Goal: Find specific page/section: Find specific page/section

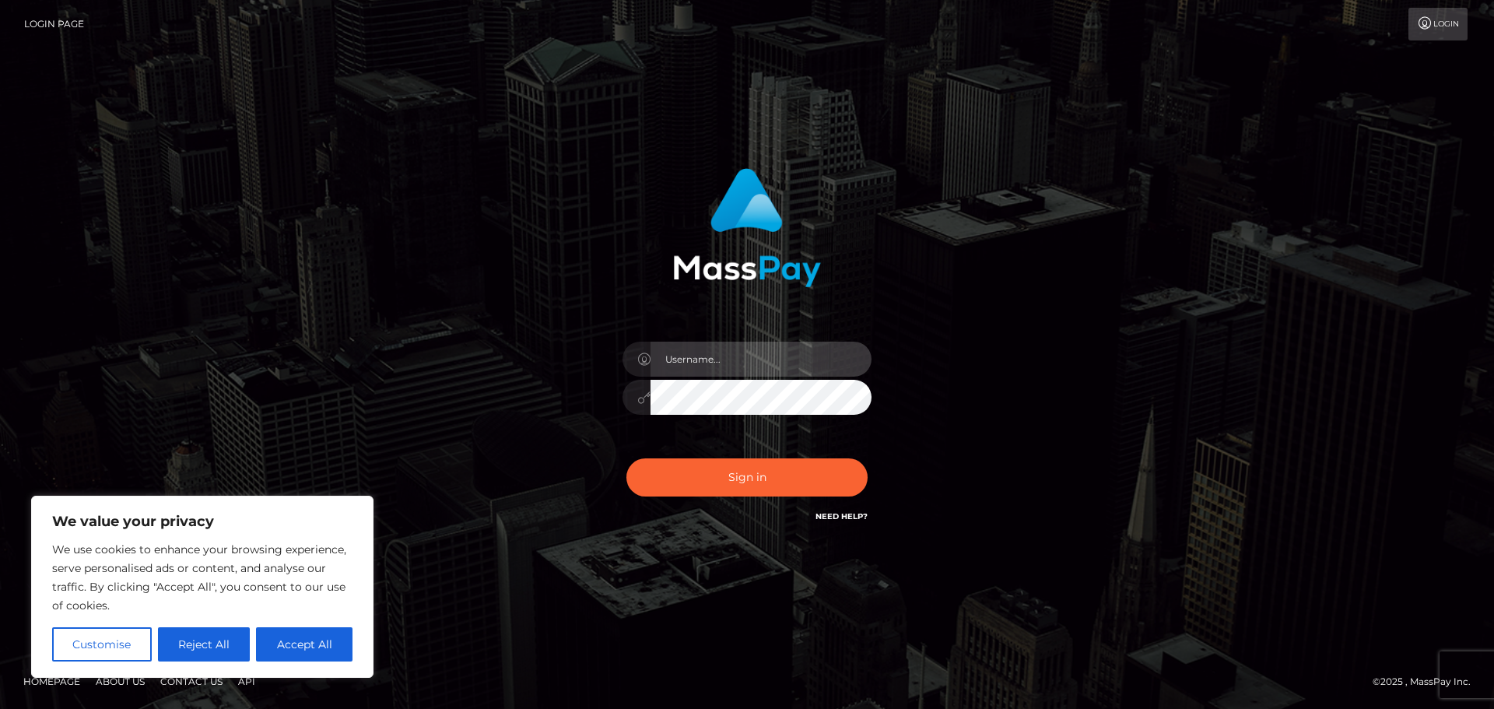
click at [715, 355] on input "text" at bounding box center [761, 359] width 221 height 35
click at [719, 363] on input "text" at bounding box center [761, 359] width 221 height 35
type input "hello.feetfinder"
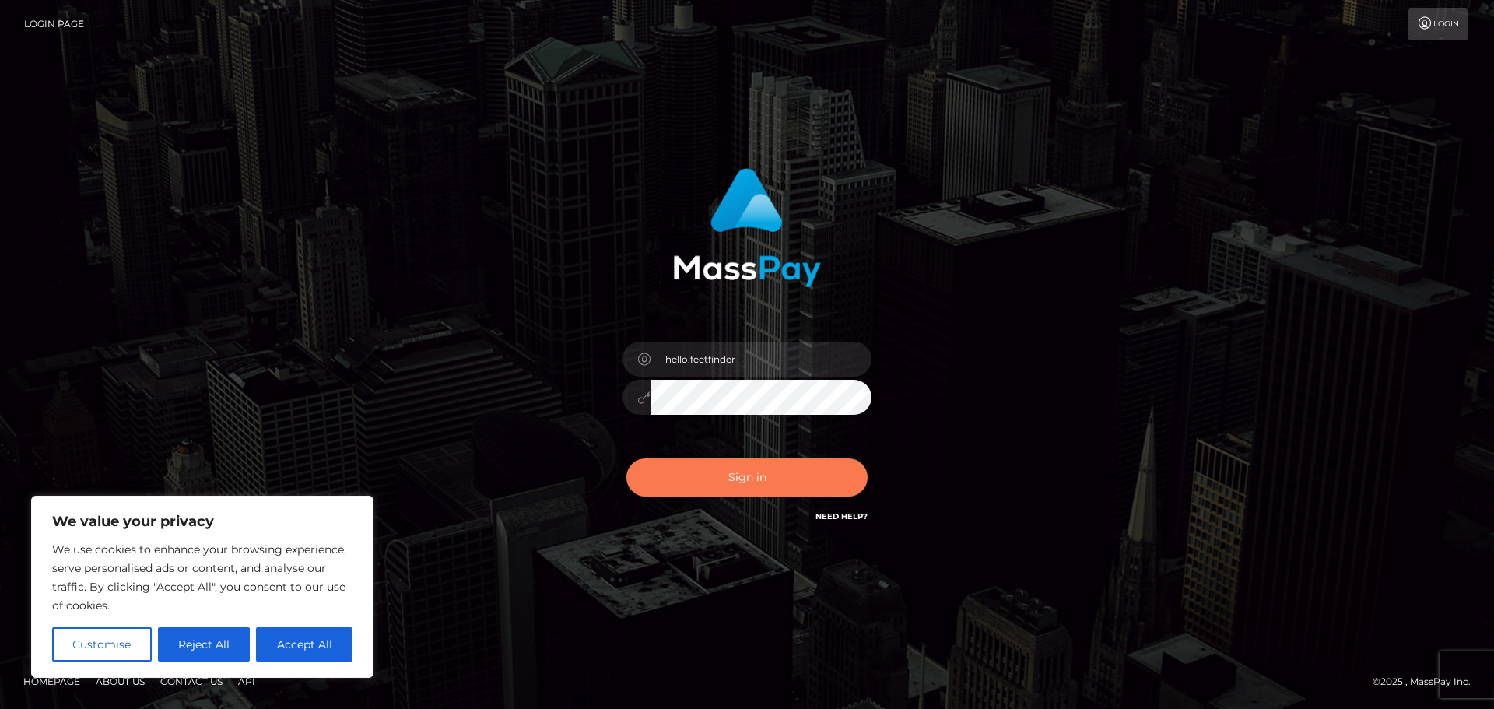
click at [734, 475] on button "Sign in" at bounding box center [746, 477] width 241 height 38
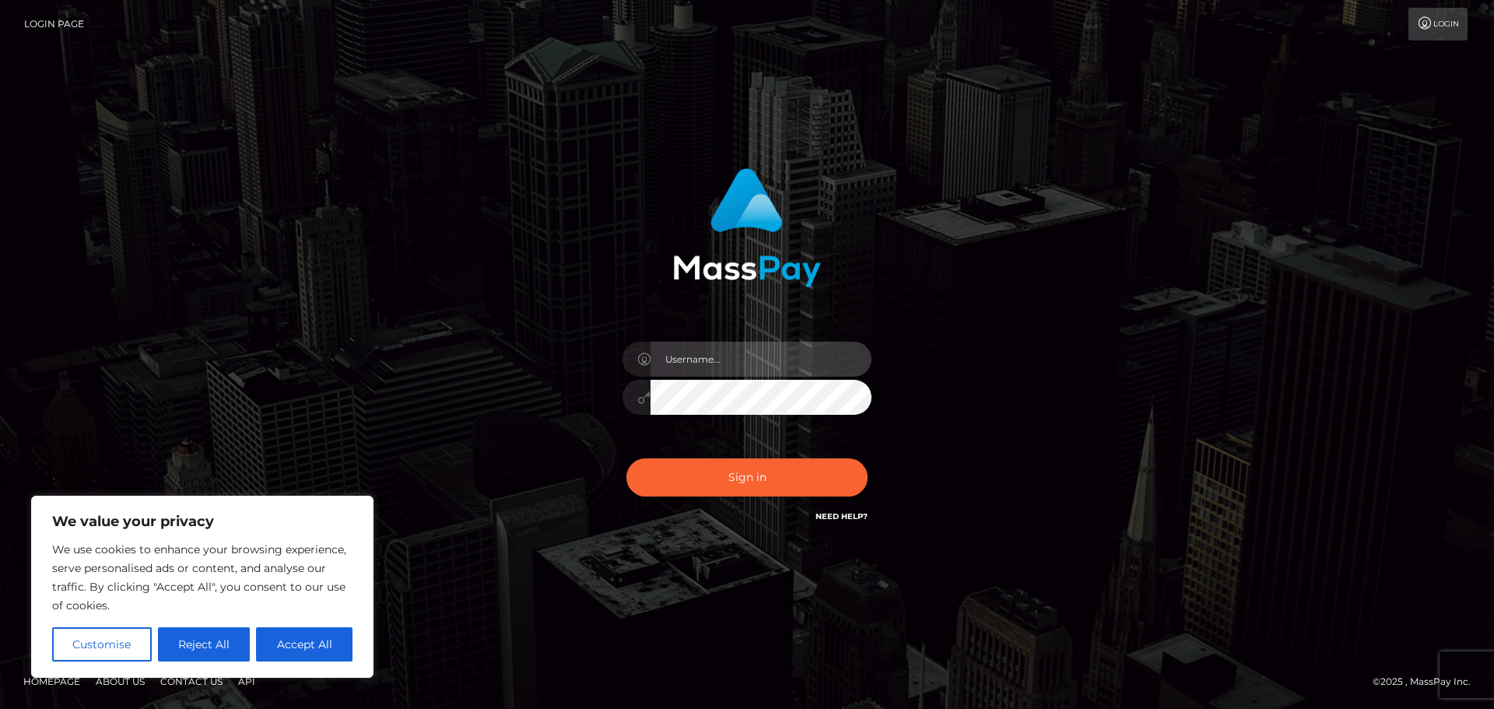
click at [717, 363] on input "text" at bounding box center [761, 359] width 221 height 35
type input "hello.feetfinder"
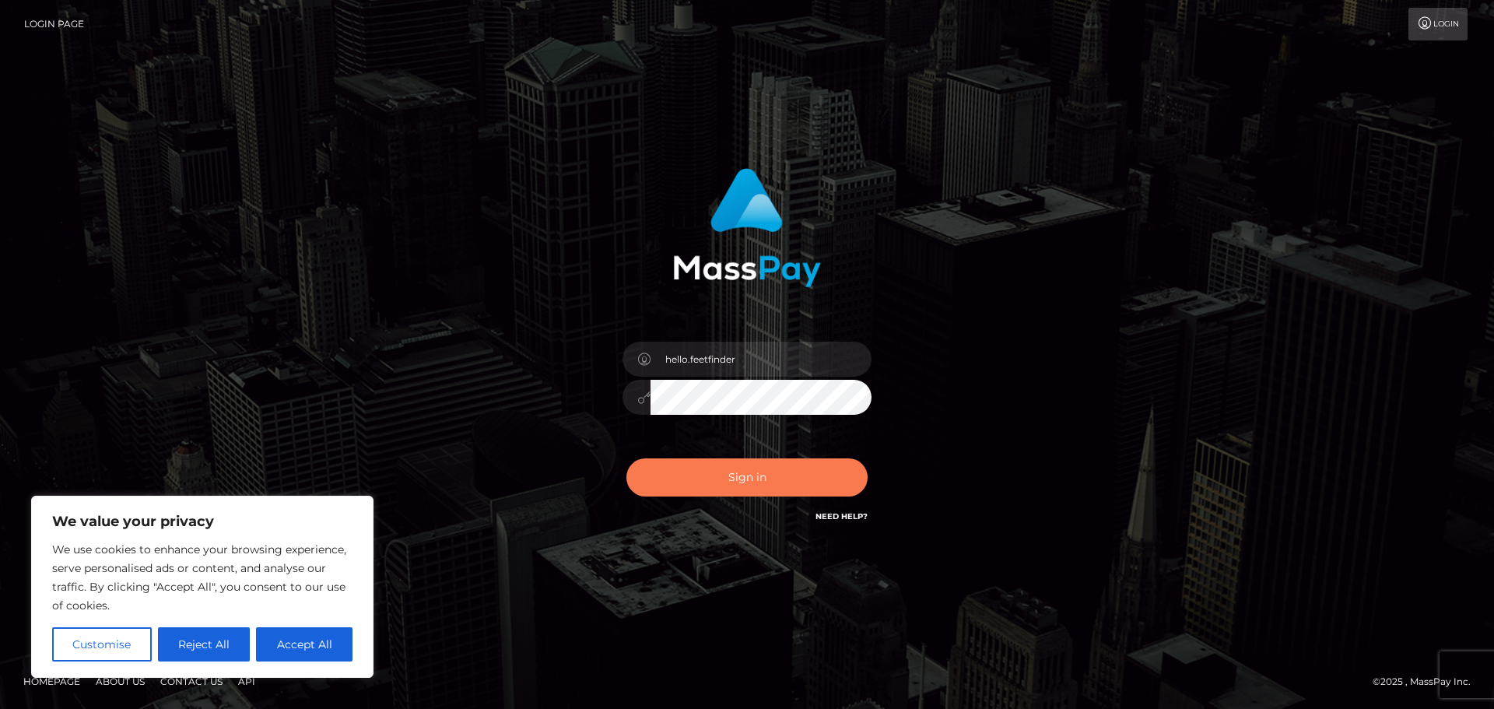
click at [720, 483] on button "Sign in" at bounding box center [746, 477] width 241 height 38
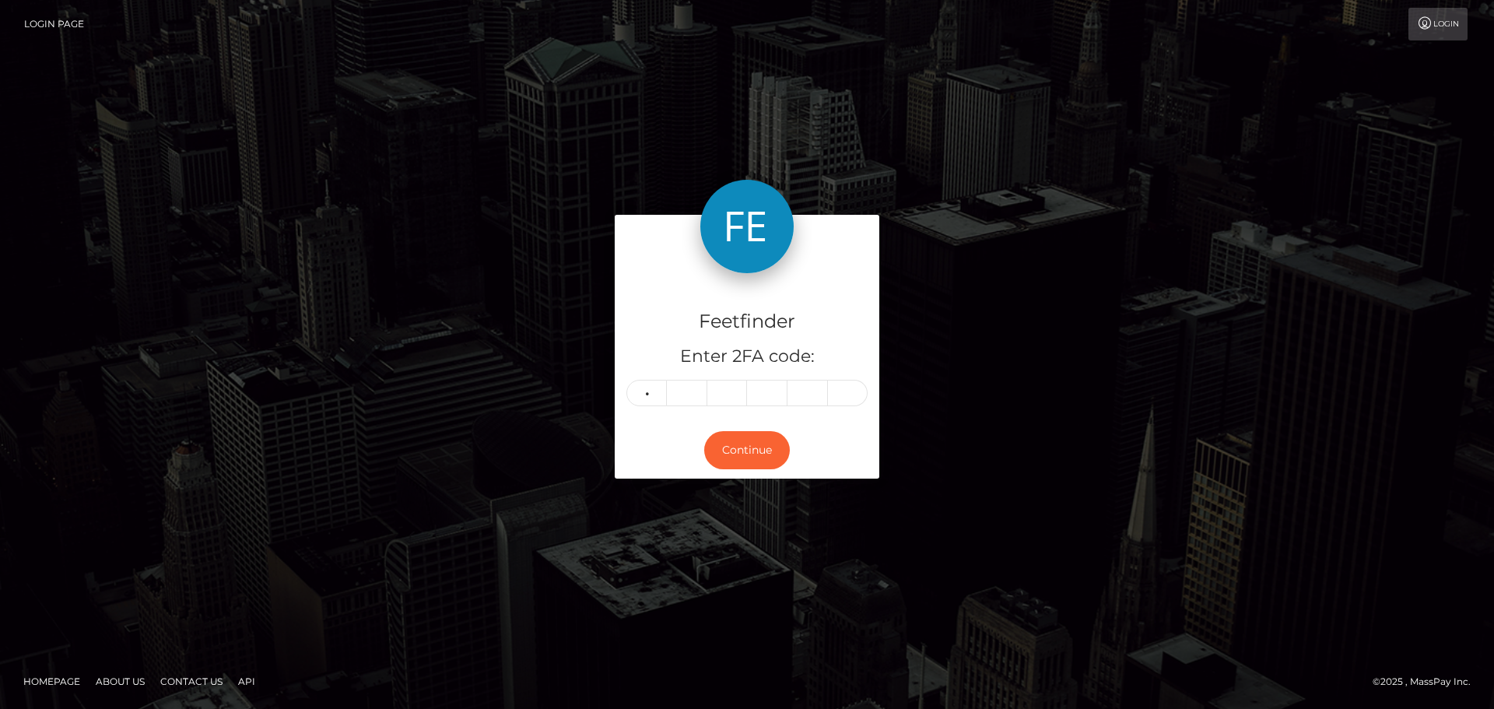
type input "4"
type input "1"
type input "2"
type input "7"
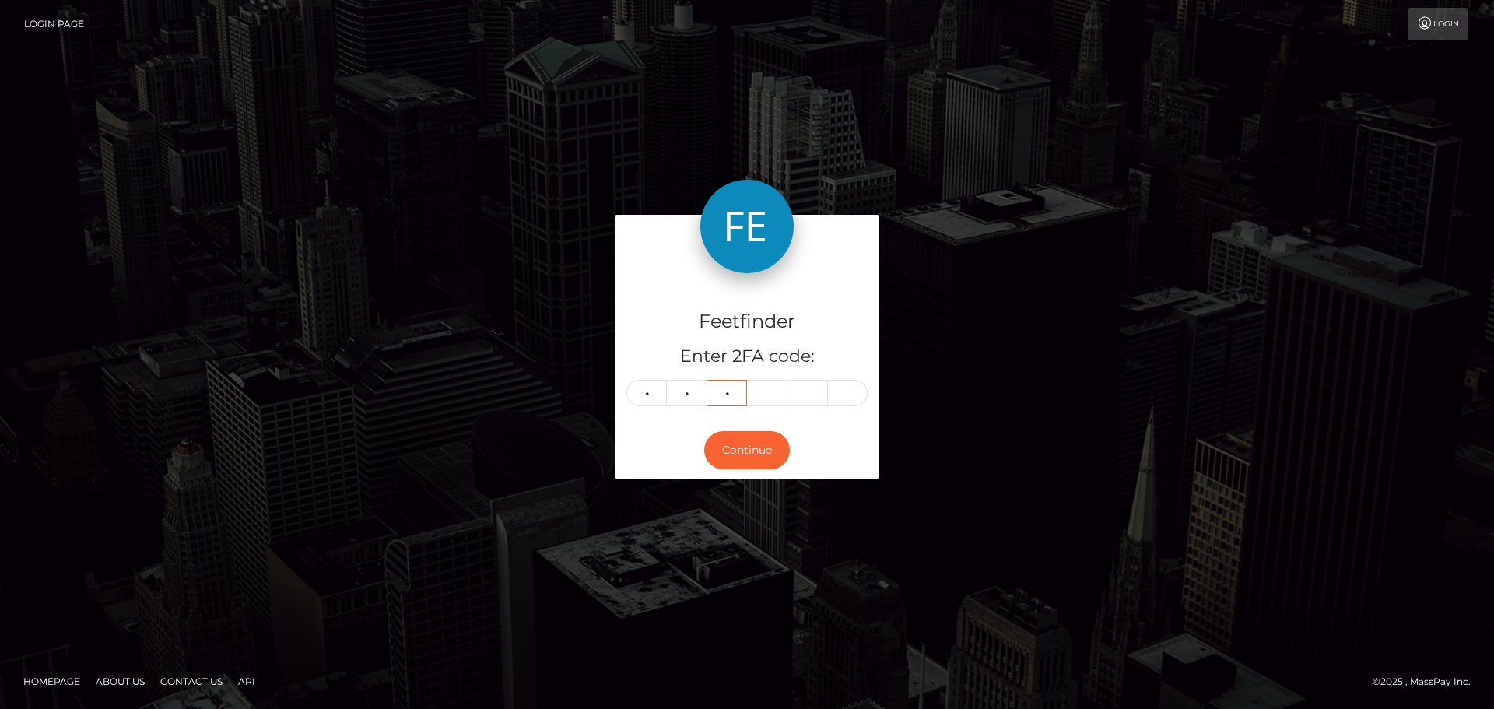
type input "9"
type input "5"
type input "1"
type input "8"
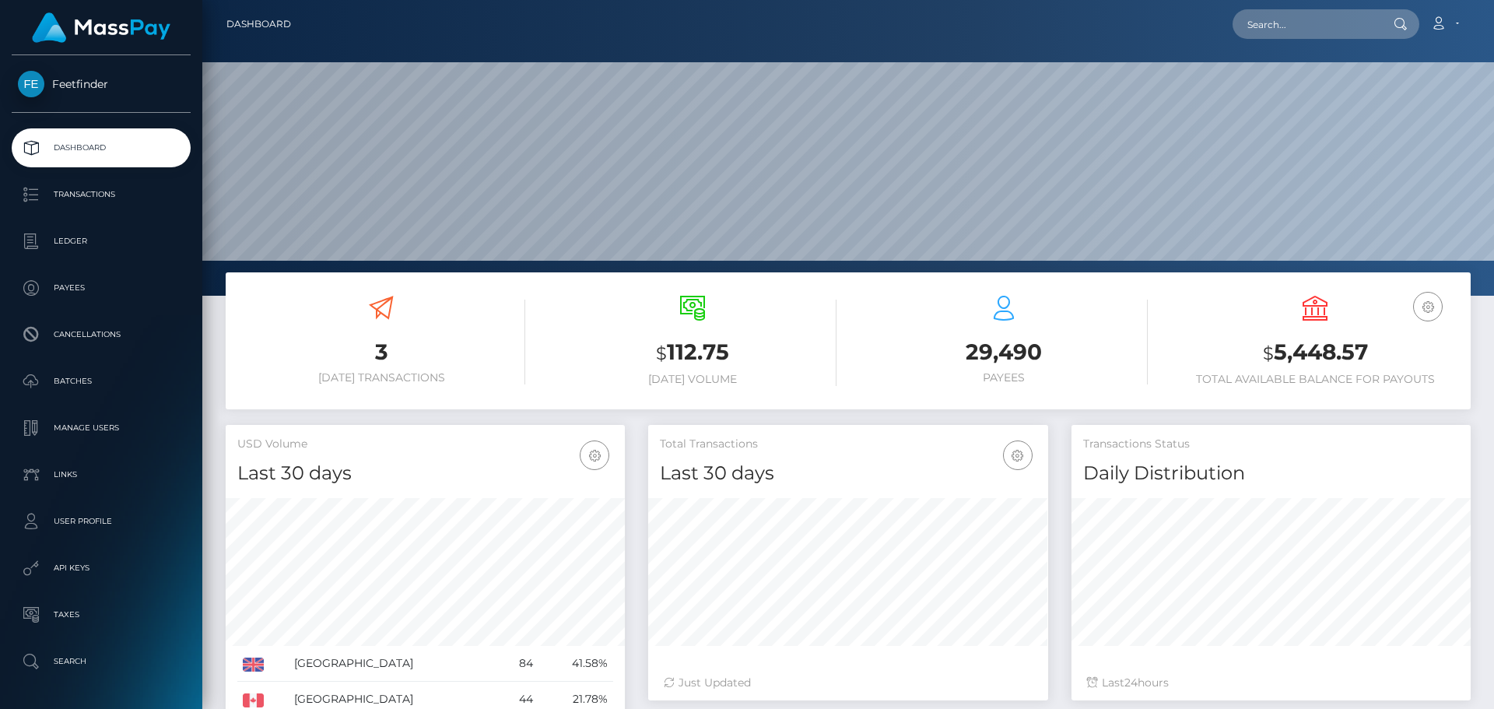
scroll to position [276, 400]
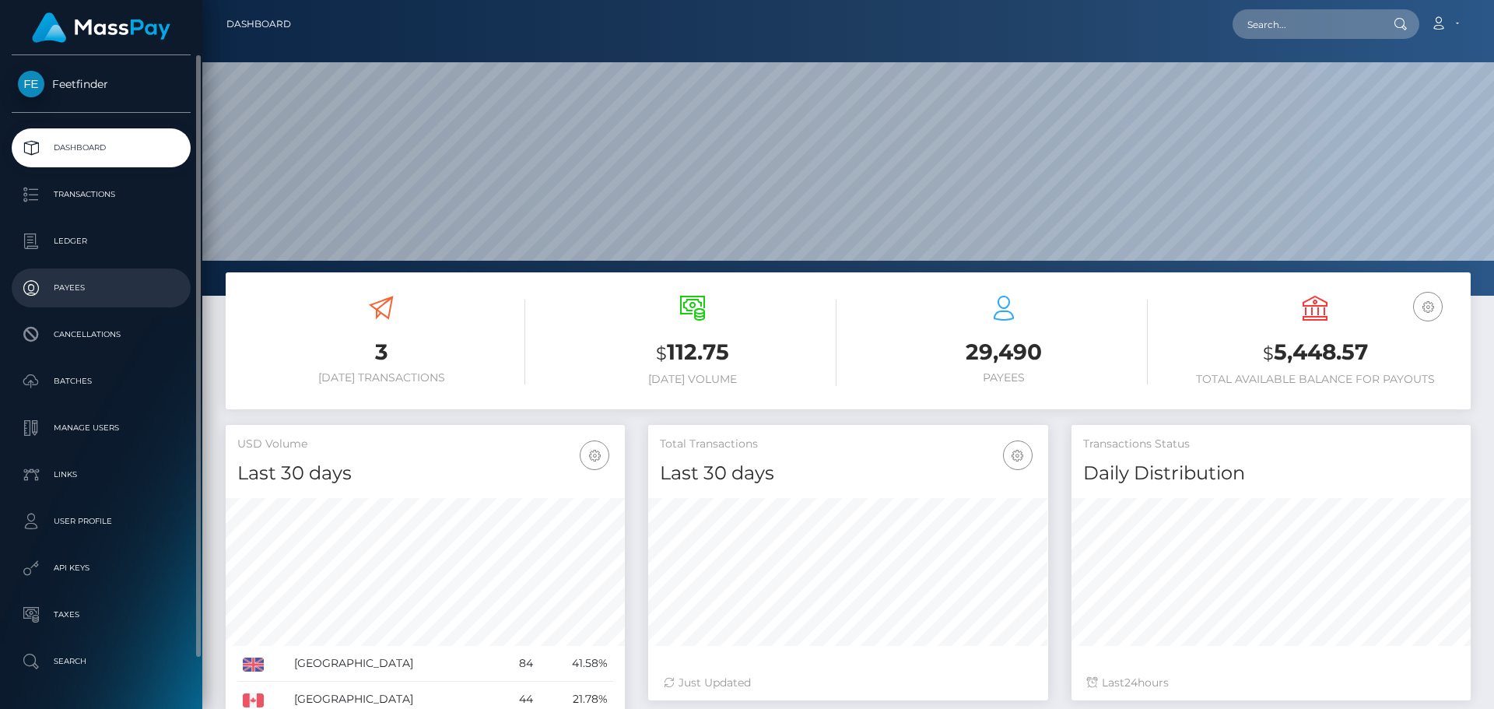
click at [90, 289] on p "Payees" at bounding box center [101, 287] width 167 height 23
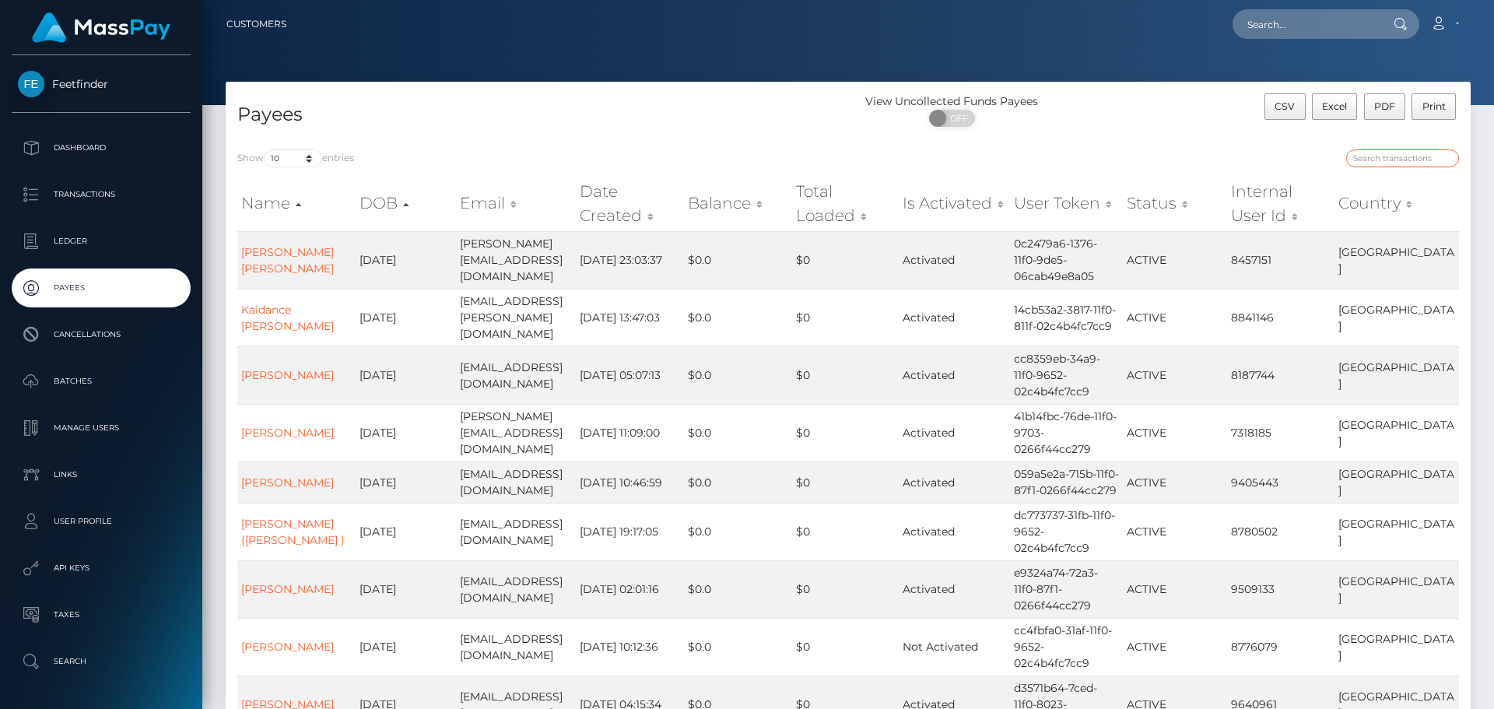
click at [1367, 163] on input "search" at bounding box center [1402, 158] width 113 height 18
paste input "33c60cd1-19f5-11f0-9de5-06cab49e8a05"
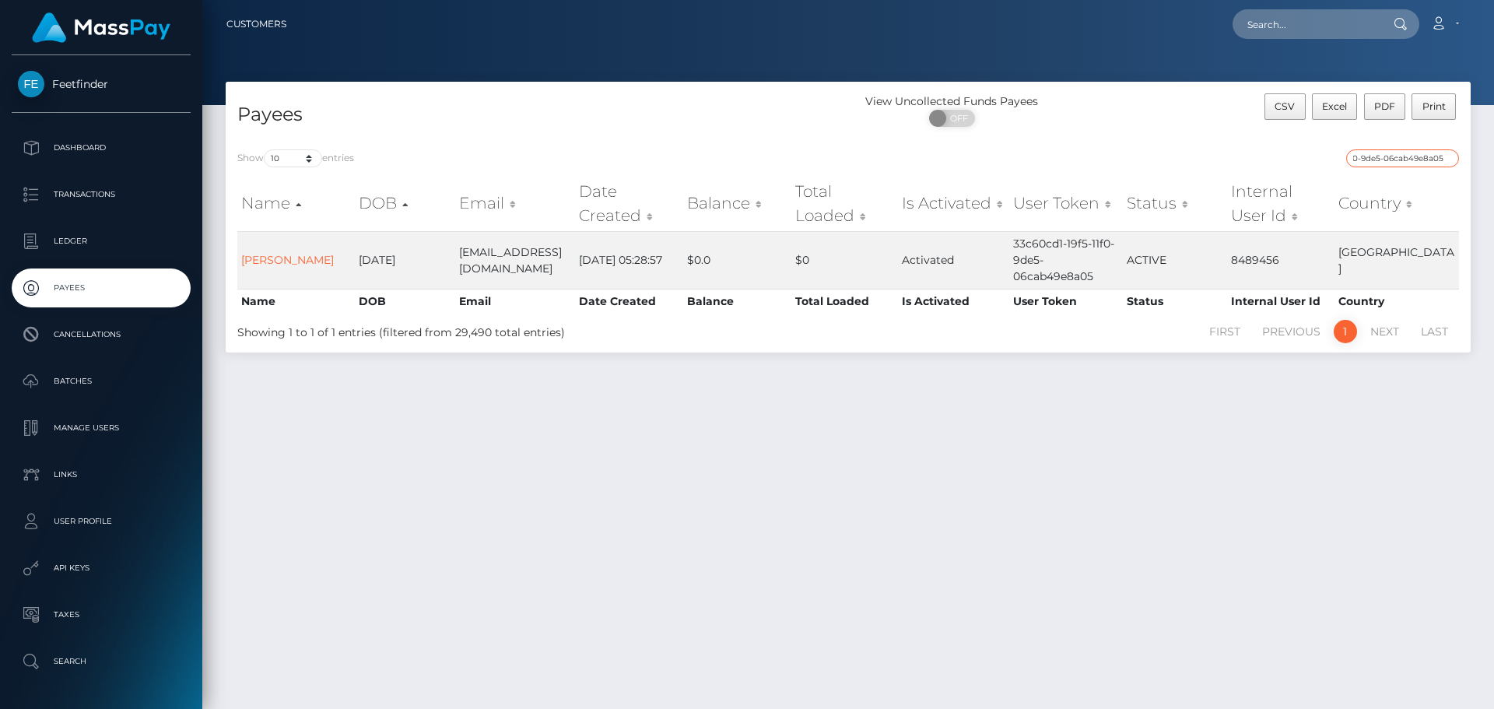
type input "33c60cd1-19f5-11f0-9de5-06cab49e8a05"
click at [1382, 162] on input "33c60cd1-19f5-11f0-9de5-06cab49e8a05" at bounding box center [1402, 158] width 113 height 18
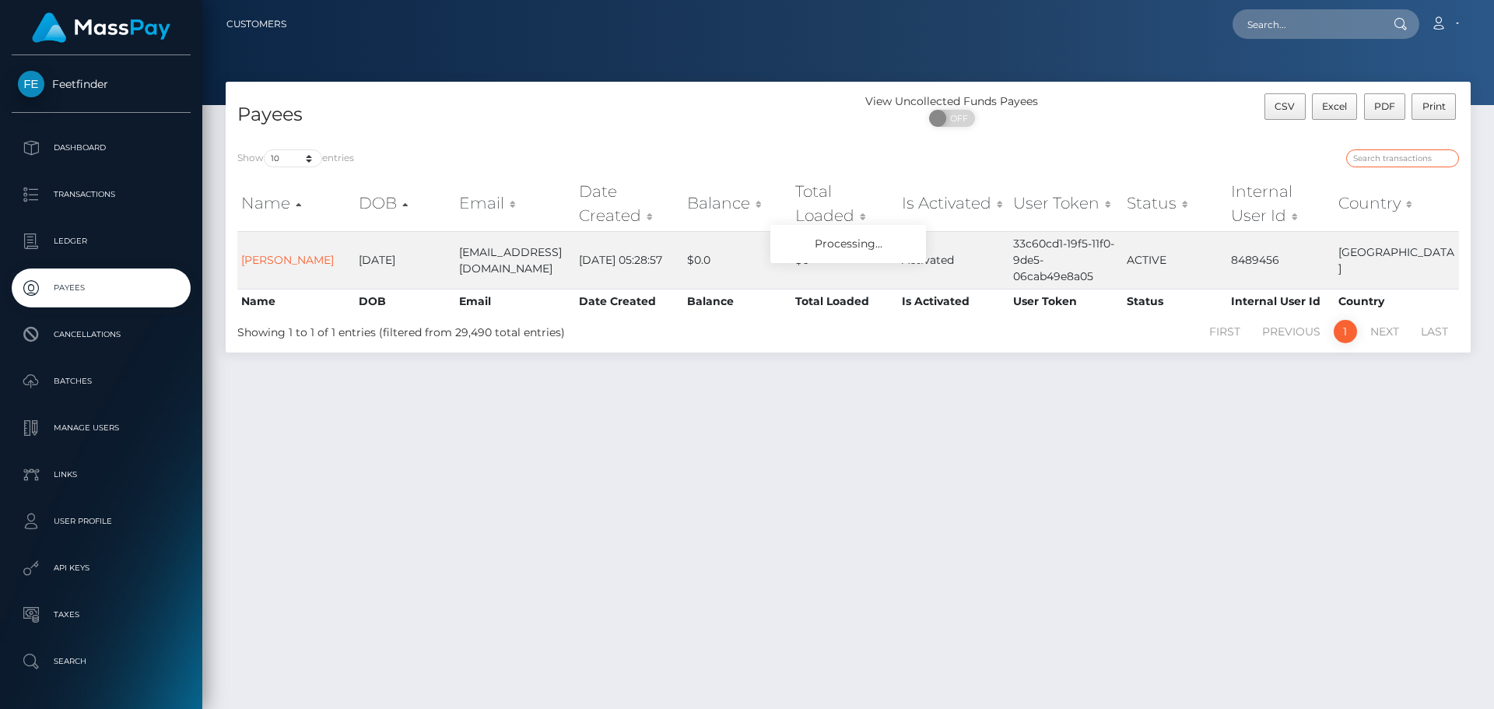
paste input "36e63f3c-90a6-11f0-bd85-0694aced620b"
type input "36e63f3c-90a6-11f0-bd85-0694aced620b"
click at [1375, 161] on input "36e63f3c-90a6-11f0-bd85-0694aced620b" at bounding box center [1402, 158] width 113 height 18
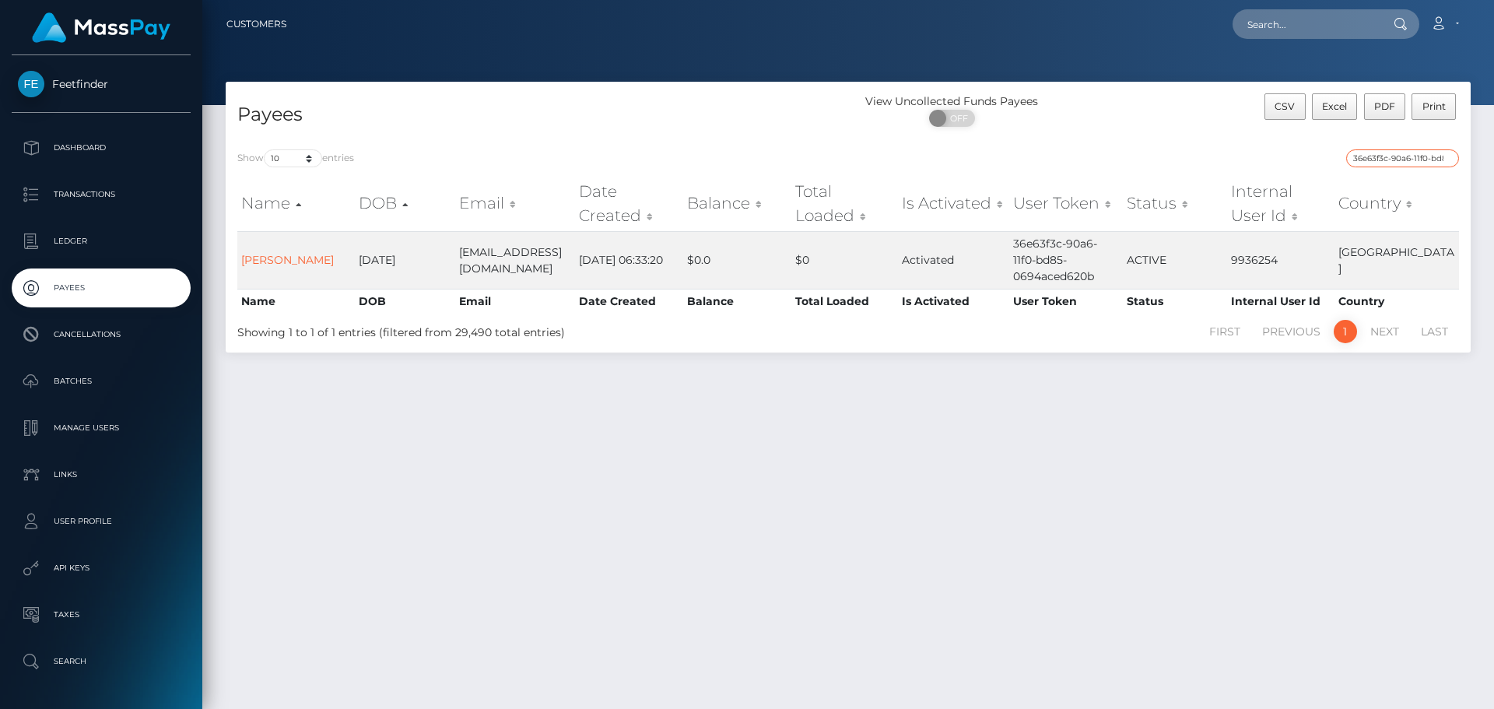
click at [1375, 161] on input "36e63f3c-90a6-11f0-bd85-0694aced620b" at bounding box center [1402, 158] width 113 height 18
paste input "83b3e2ad-9082-11f0-bd85-0694aced620b"
type input "83b3e2ad-9082-11f0-bd85-0694aced620b"
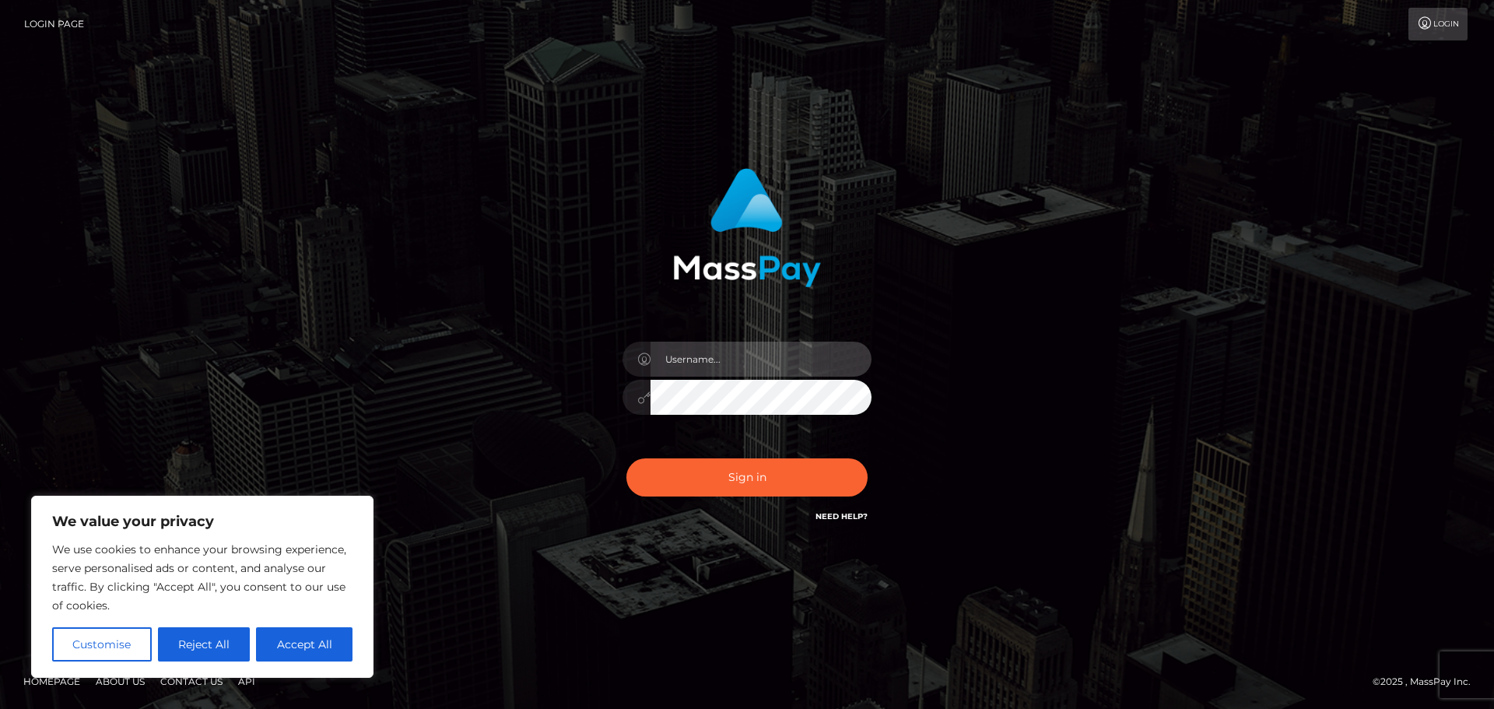
click at [724, 360] on input "text" at bounding box center [761, 359] width 221 height 35
type input "hello.feetfinder"
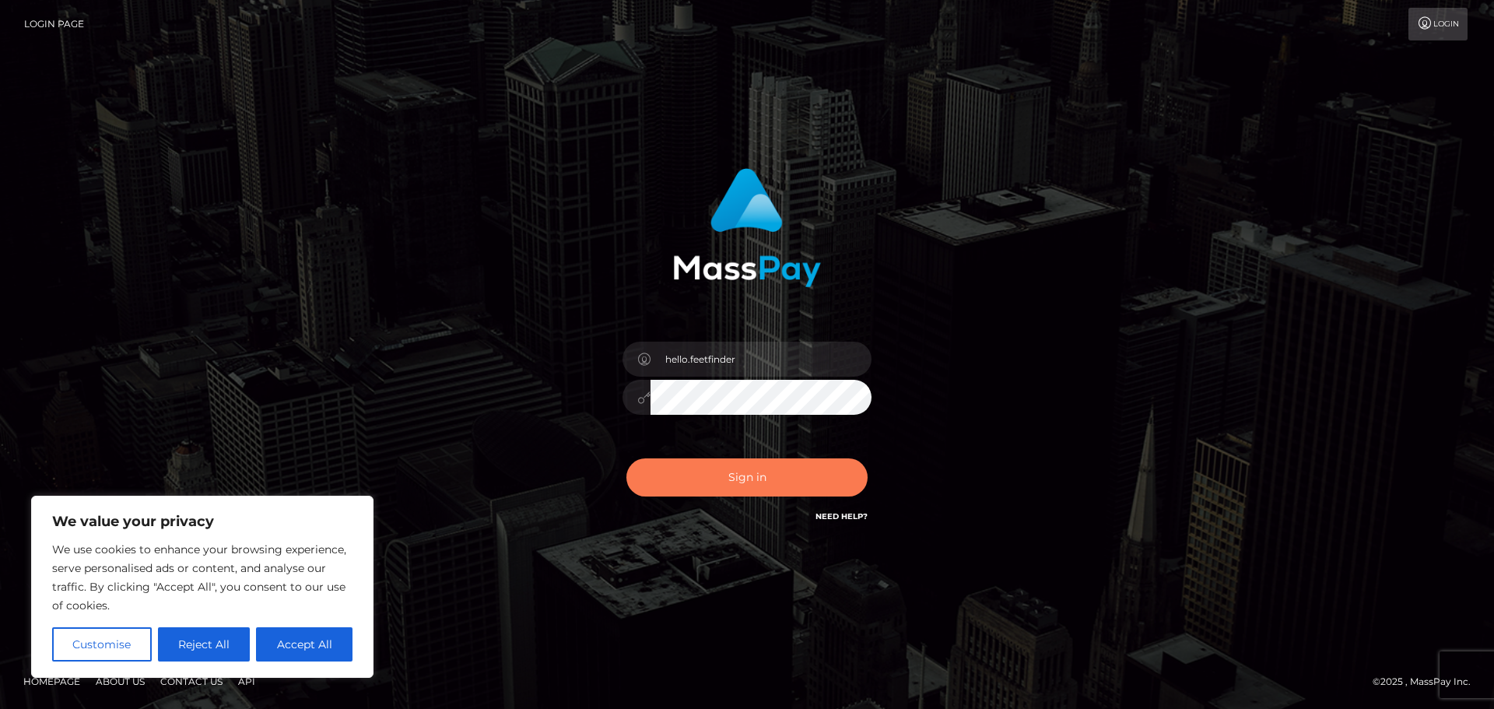
click at [739, 486] on button "Sign in" at bounding box center [746, 477] width 241 height 38
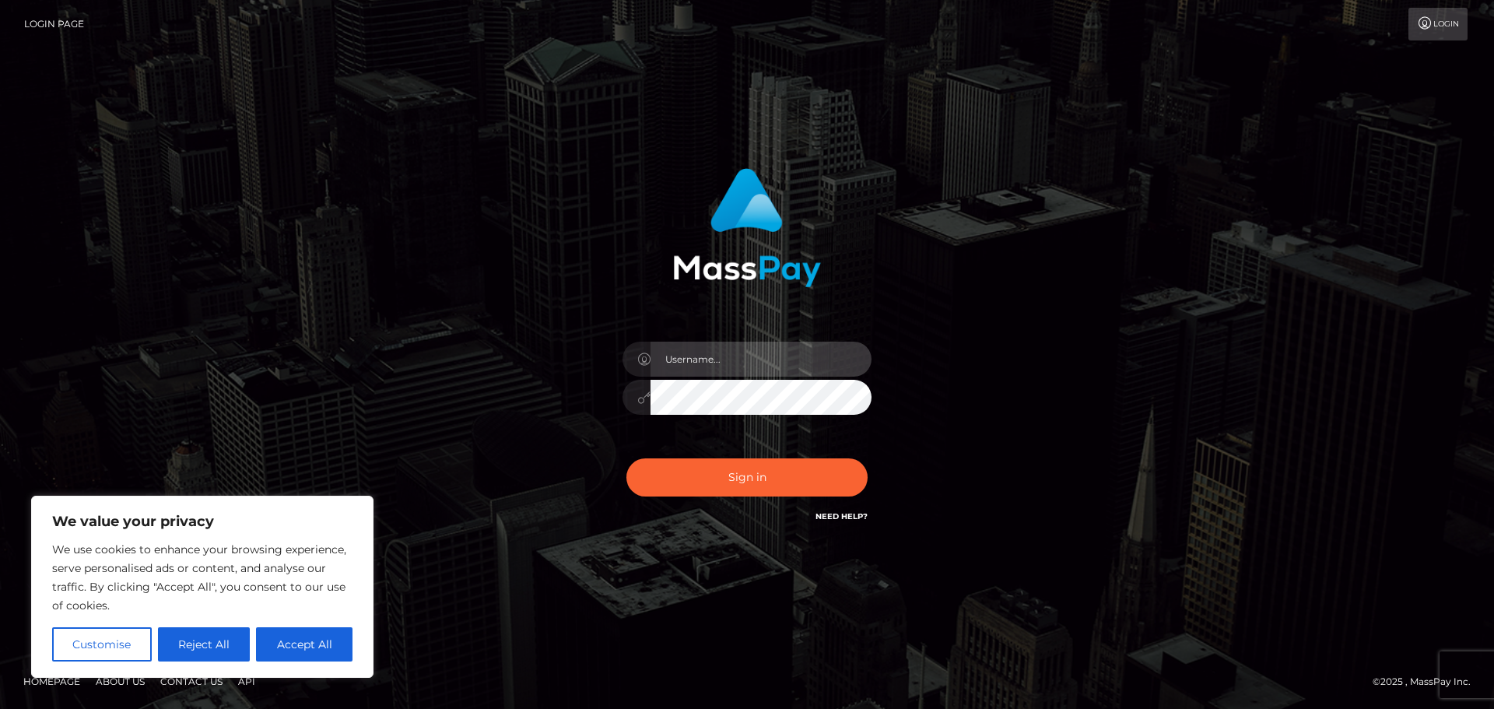
click at [704, 355] on input "text" at bounding box center [761, 359] width 221 height 35
type input "hello.feetfinder"
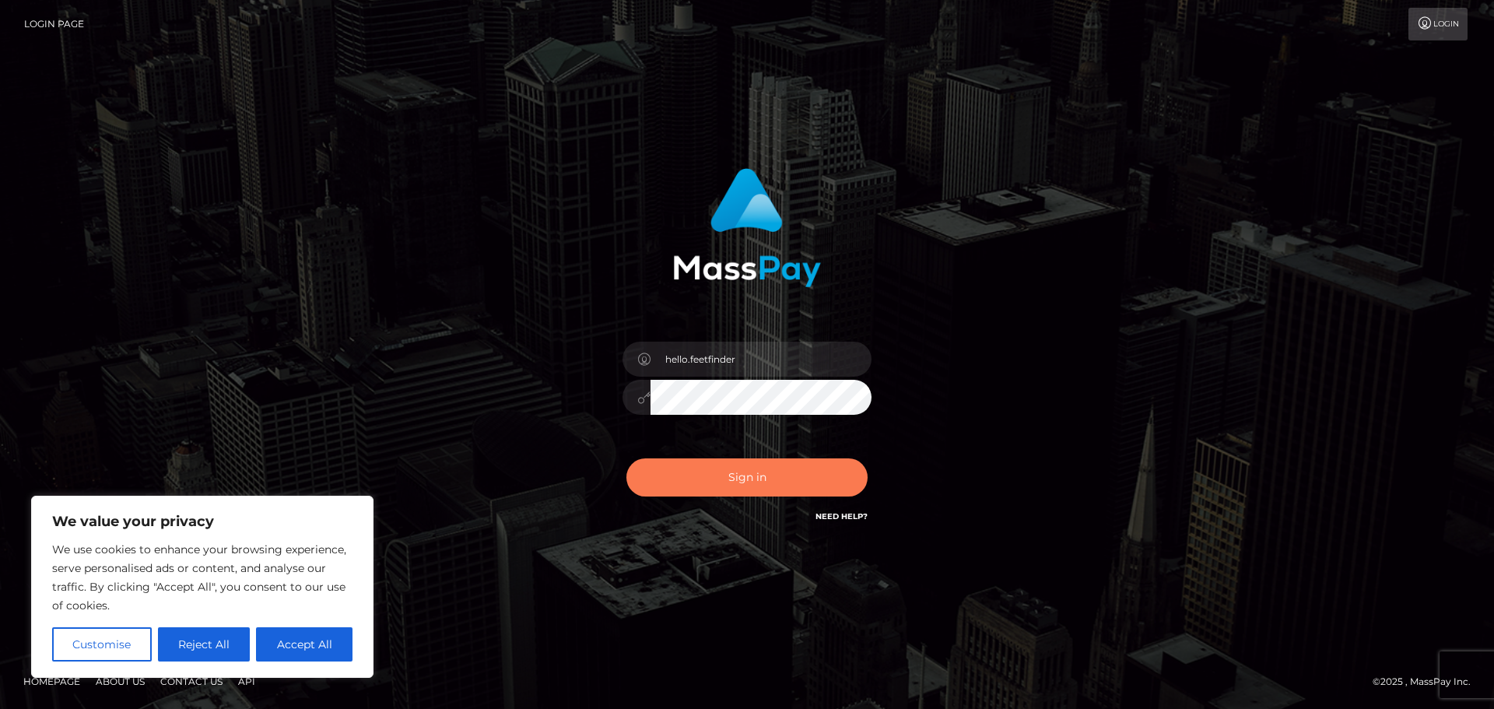
click at [737, 475] on button "Sign in" at bounding box center [746, 477] width 241 height 38
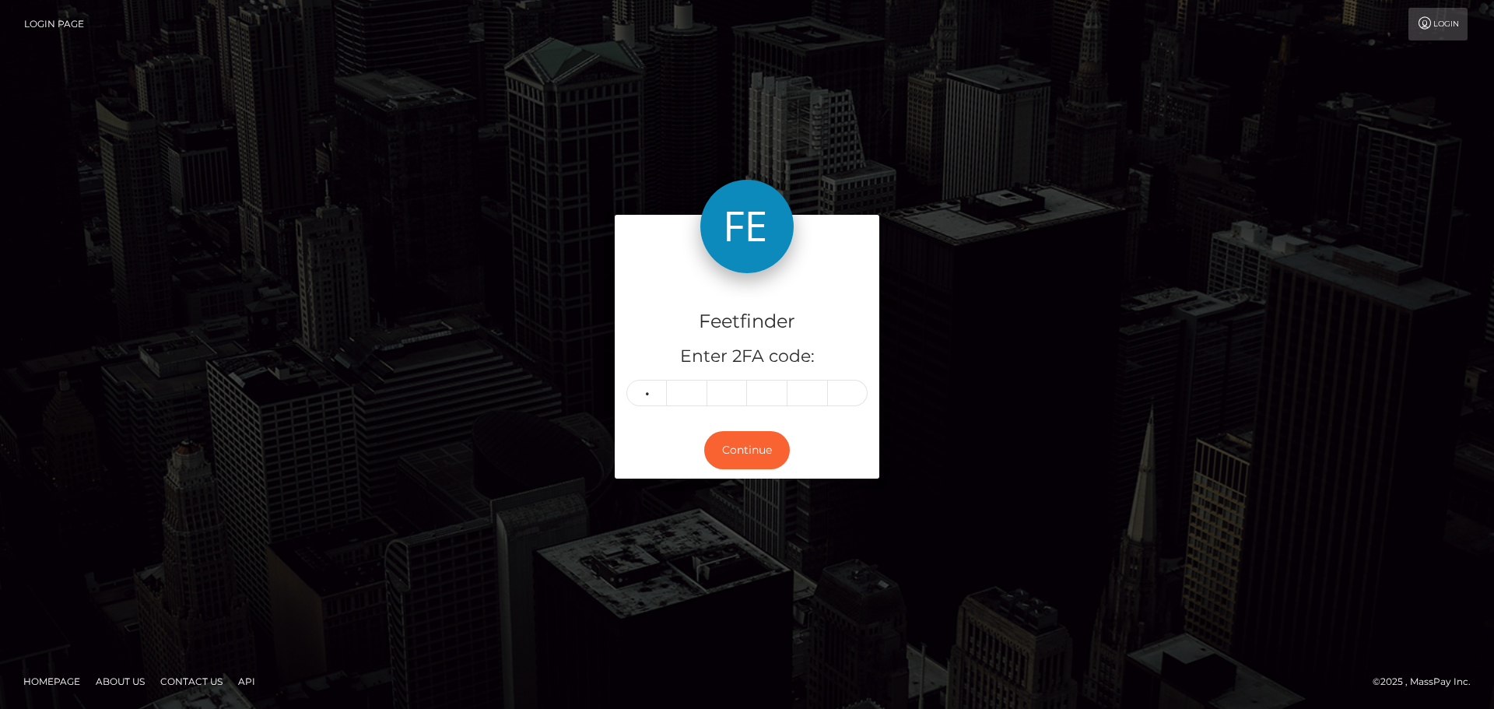
type input "3"
type input "5"
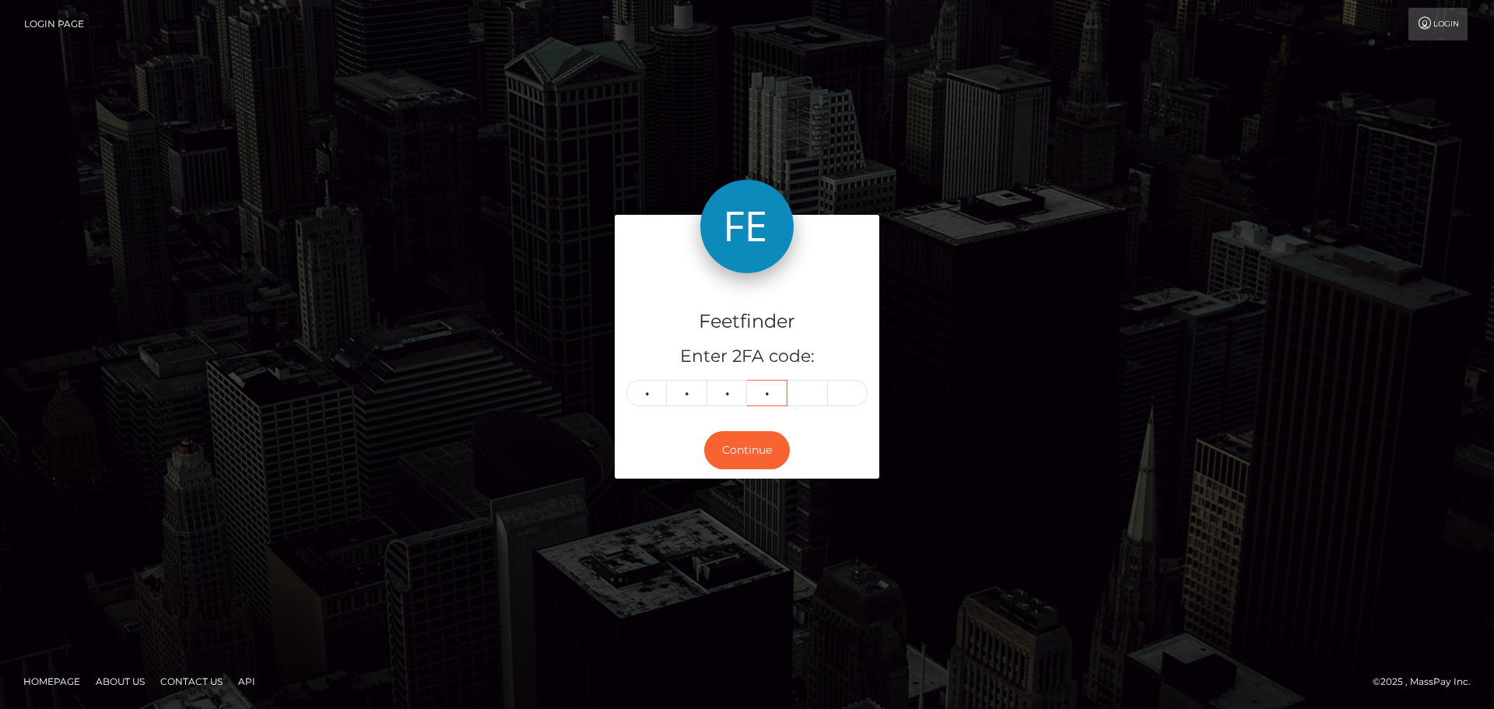
type input "0"
type input "3"
type input "8"
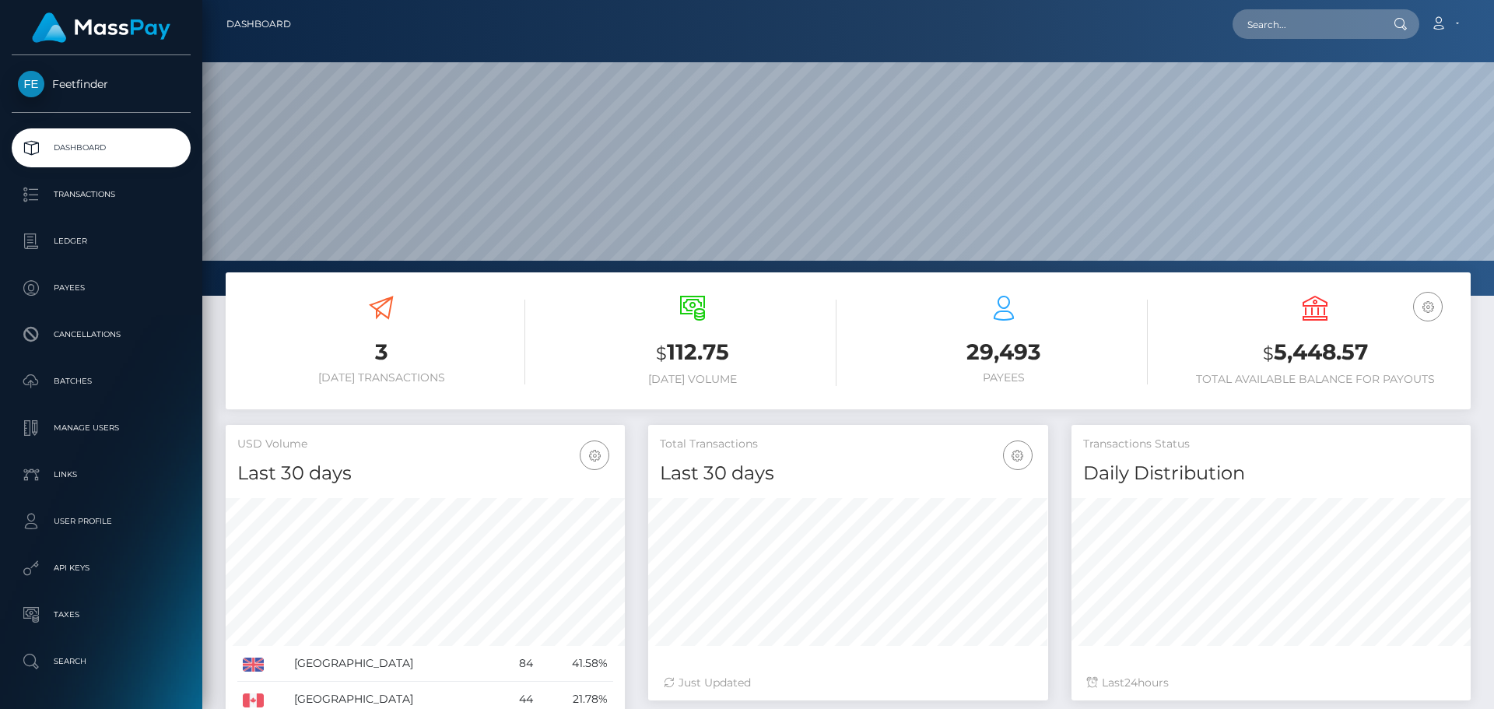
scroll to position [276, 400]
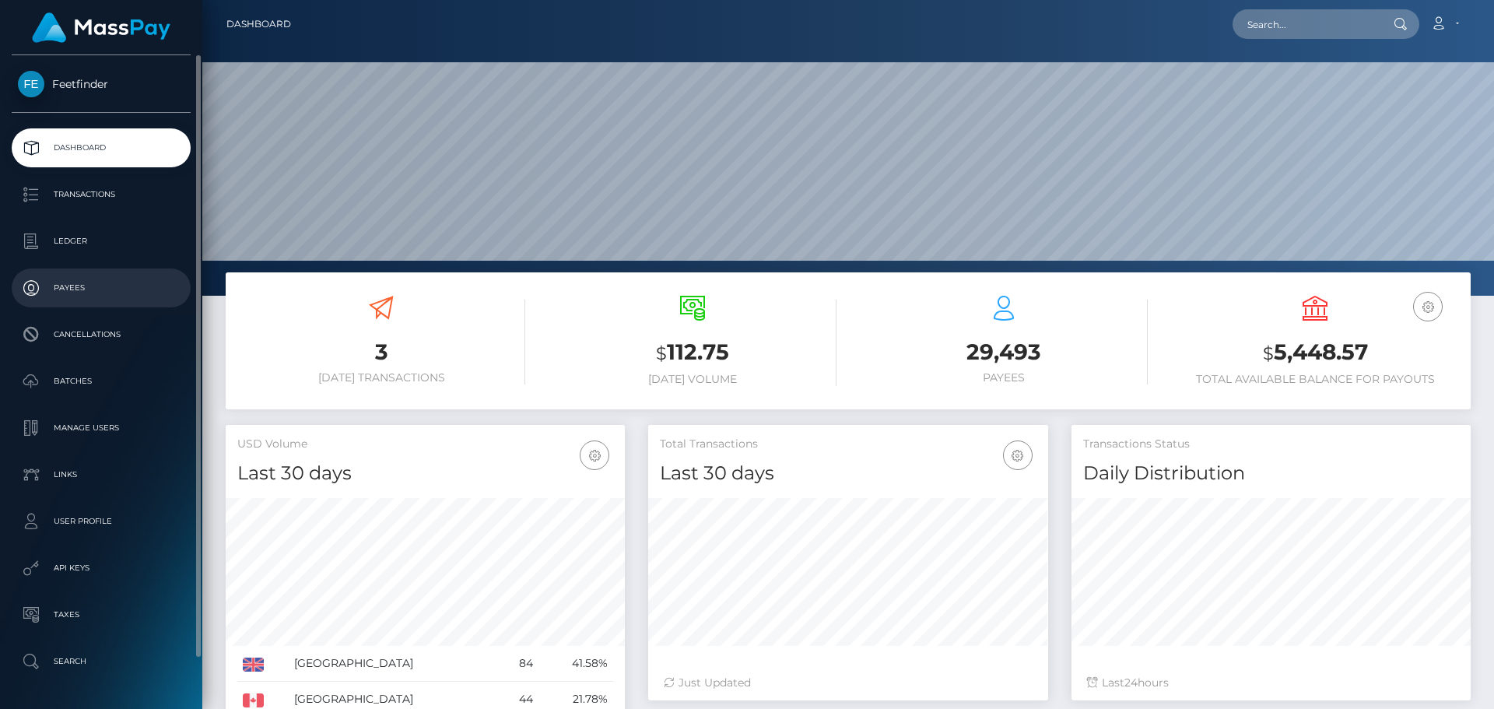
click at [98, 290] on p "Payees" at bounding box center [101, 287] width 167 height 23
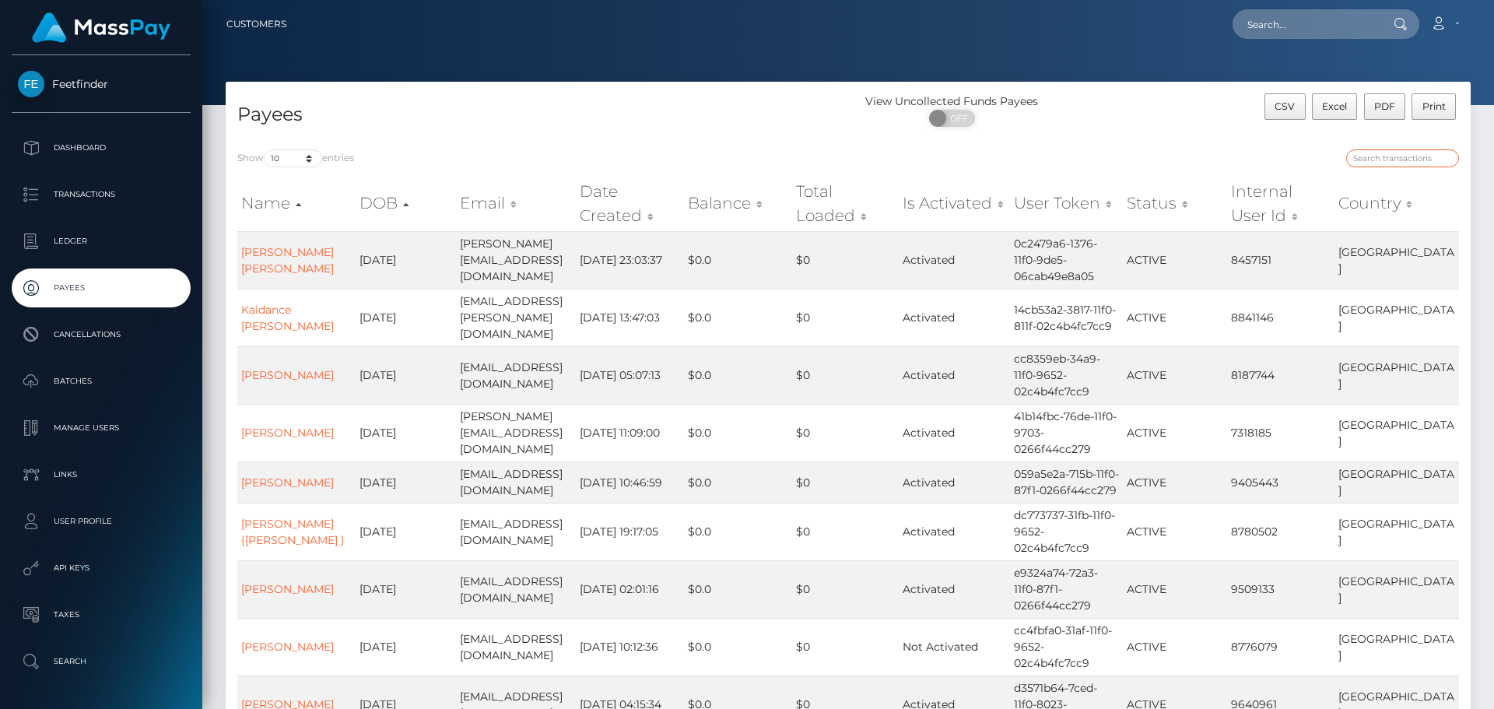
click at [1387, 160] on input "search" at bounding box center [1402, 158] width 113 height 18
paste input "eaf9ff40-908b-11f0-bd85-0694aced620b"
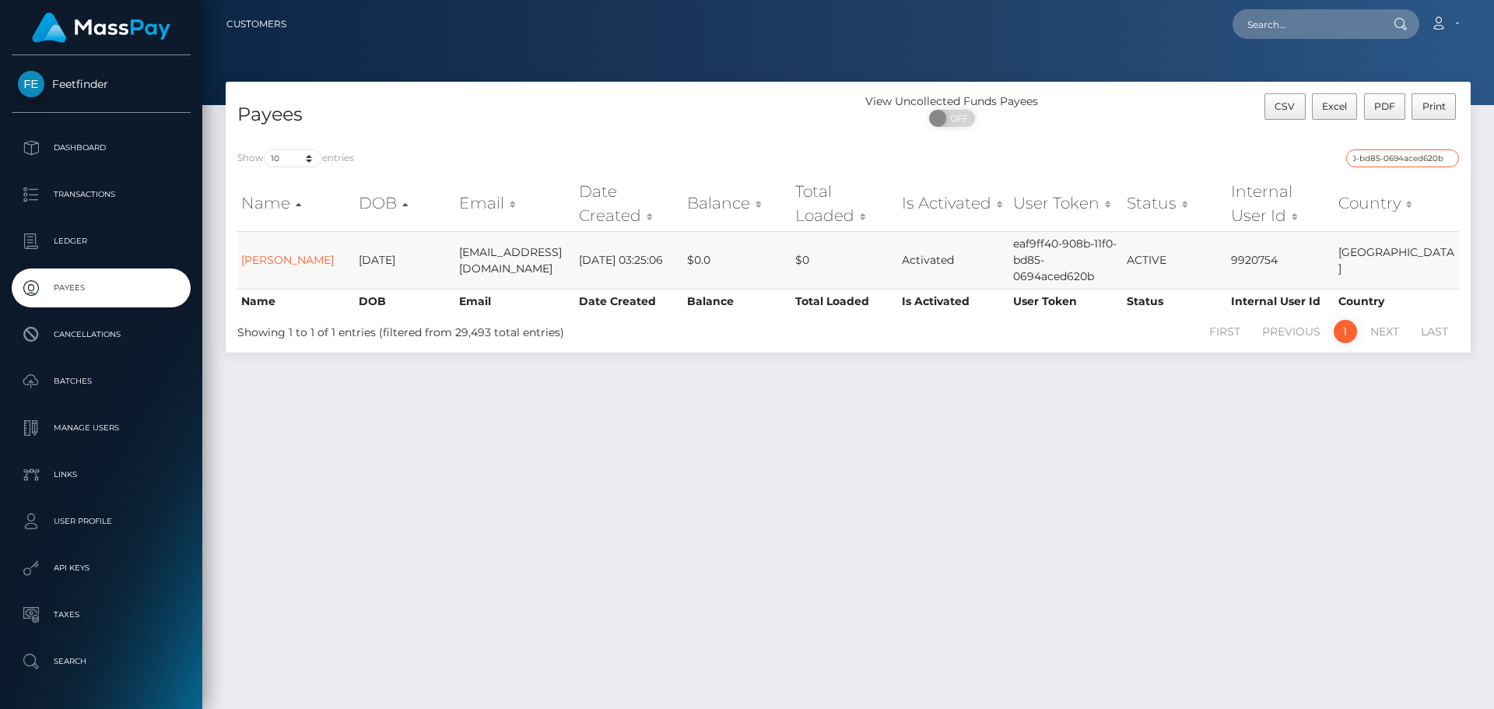
type input "eaf9ff40-908b-11f0-bd85-0694aced620b"
